Goal: Check status: Check status

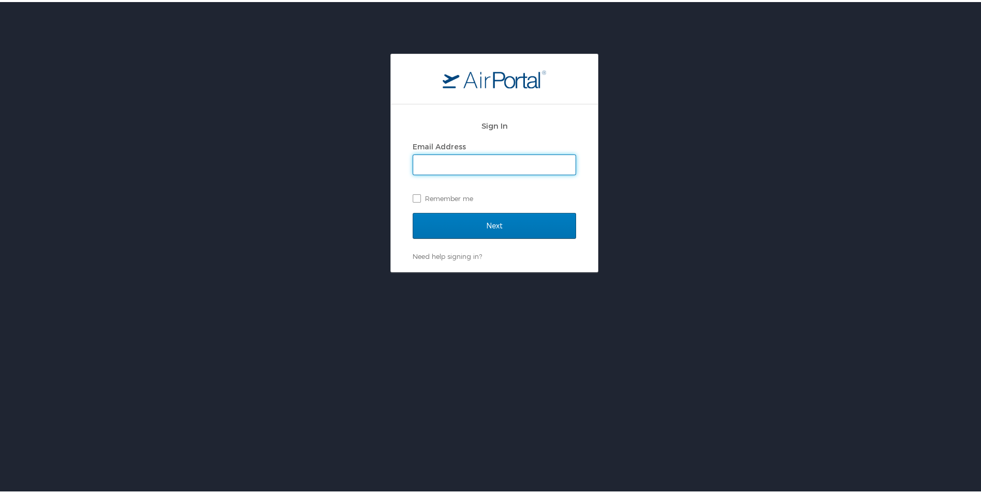
click at [436, 169] on input "Email Address" at bounding box center [494, 163] width 162 height 20
type input "mary.roe@peopletec.com"
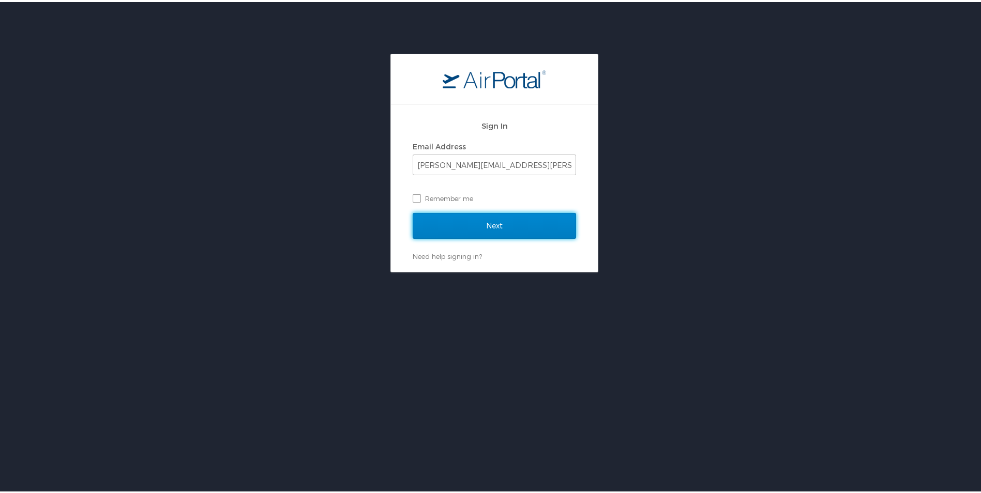
click at [465, 233] on input "Next" at bounding box center [493, 224] width 163 height 26
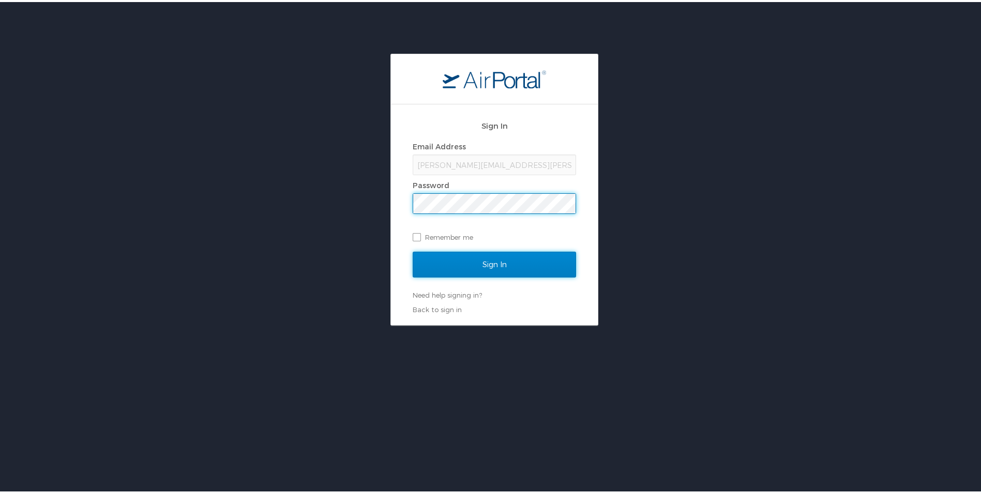
click at [450, 263] on input "Sign In" at bounding box center [493, 263] width 163 height 26
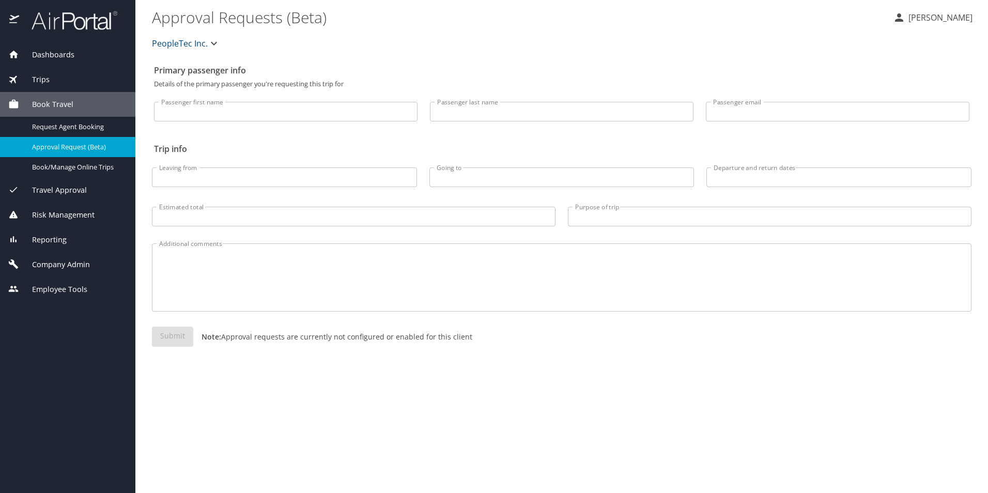
click at [55, 50] on span "Dashboards" at bounding box center [46, 54] width 55 height 11
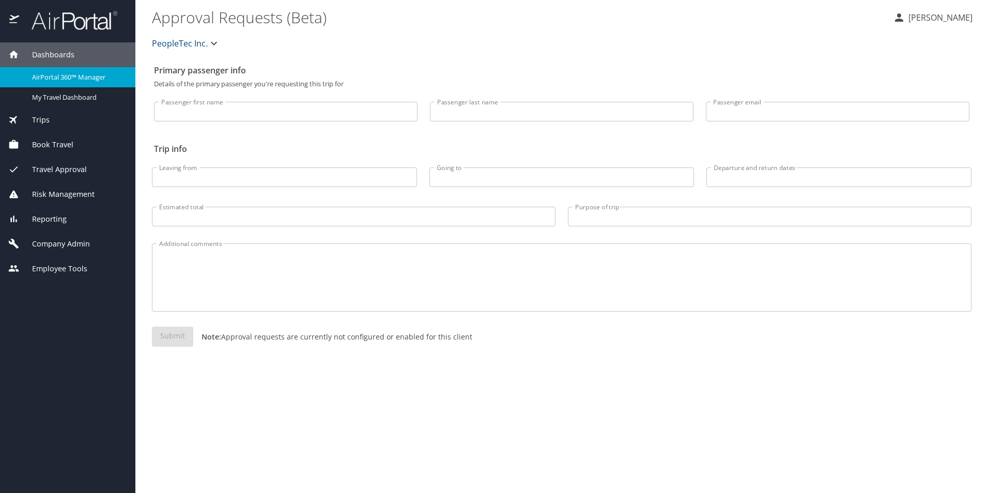
click at [73, 75] on span "AirPortal 360™ Manager" at bounding box center [77, 77] width 91 height 10
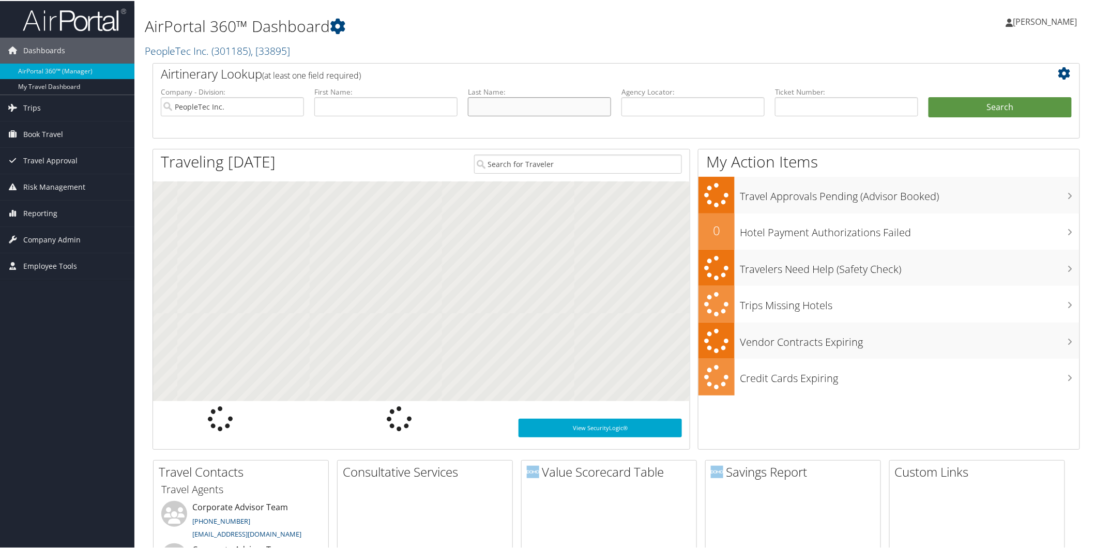
click at [488, 110] on input "text" at bounding box center [539, 105] width 143 height 19
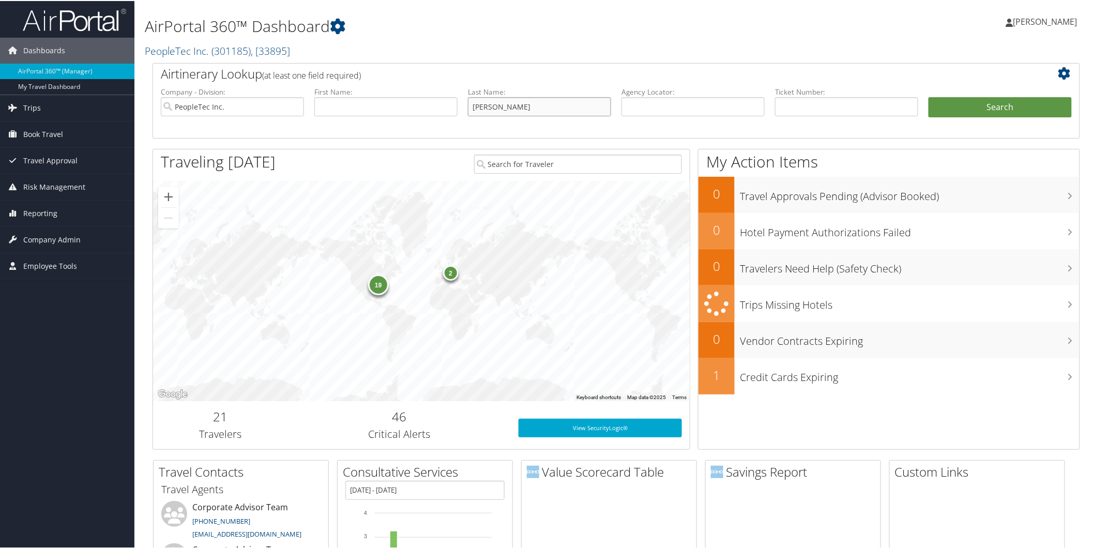
type input "[PERSON_NAME]"
click at [928, 96] on button "Search" at bounding box center [999, 106] width 143 height 21
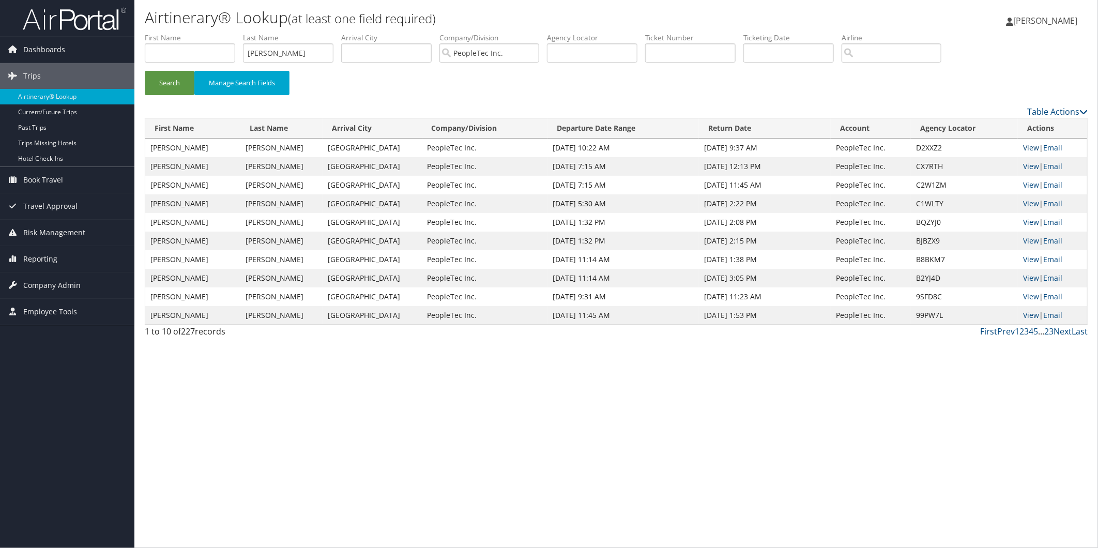
click at [1032, 146] on link "View" at bounding box center [1031, 148] width 16 height 10
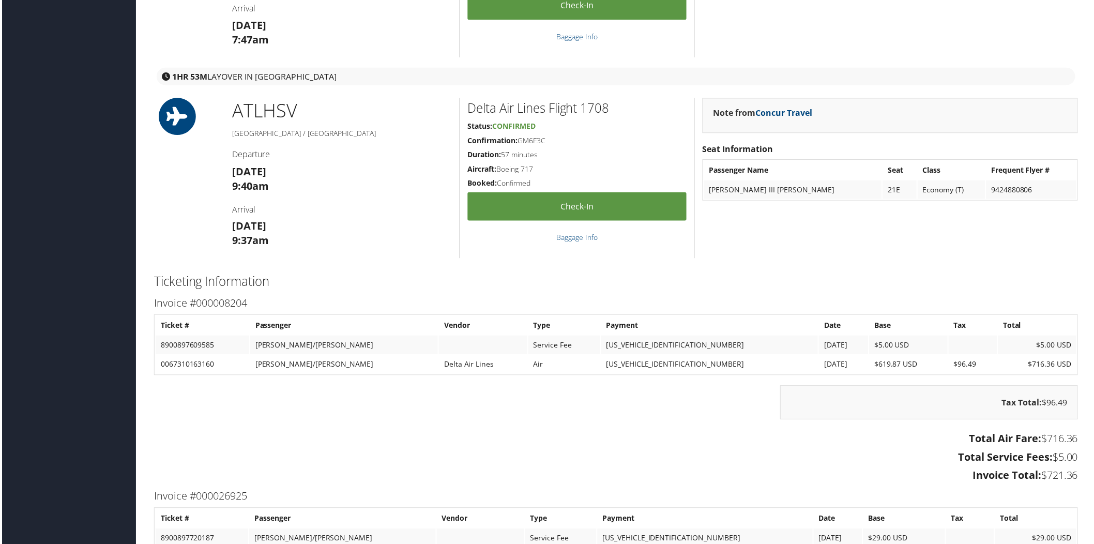
scroll to position [1149, 0]
